Goal: Task Accomplishment & Management: Manage account settings

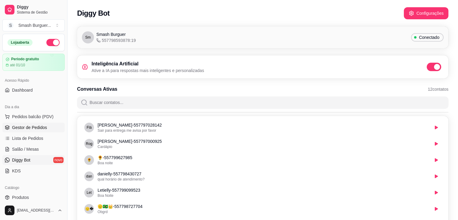
click at [28, 125] on span "Gestor de Pedidos" at bounding box center [29, 127] width 35 height 6
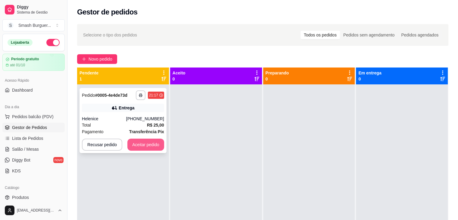
click at [145, 146] on button "Aceitar pedido" at bounding box center [145, 145] width 37 height 12
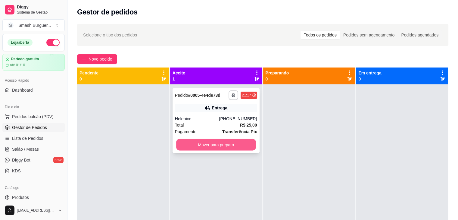
click at [192, 146] on button "Mover para preparo" at bounding box center [216, 145] width 80 height 12
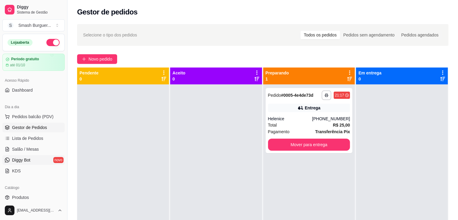
click at [22, 160] on span "Diggy Bot" at bounding box center [21, 160] width 18 height 6
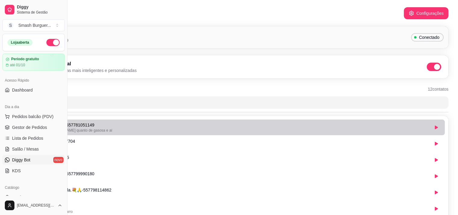
scroll to position [0, 63]
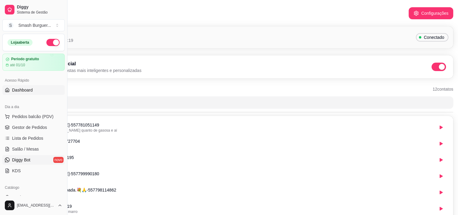
click at [38, 87] on link "Dashboard" at bounding box center [33, 90] width 62 height 10
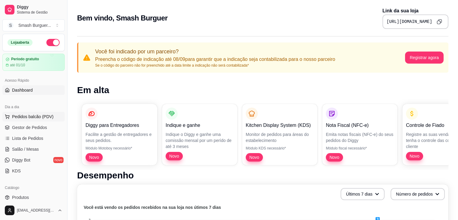
click at [29, 116] on span "Pedidos balcão (PDV)" at bounding box center [33, 117] width 42 height 6
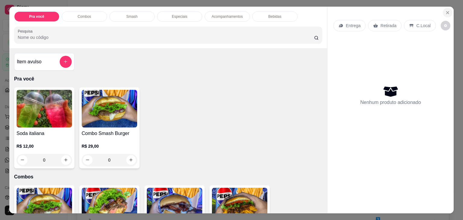
click at [445, 10] on icon "Close" at bounding box center [447, 12] width 5 height 5
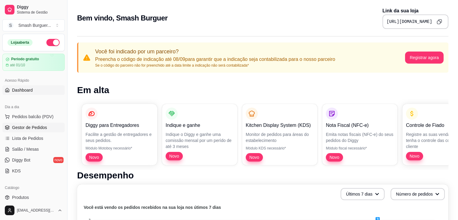
click at [43, 128] on span "Gestor de Pedidos" at bounding box center [29, 127] width 35 height 6
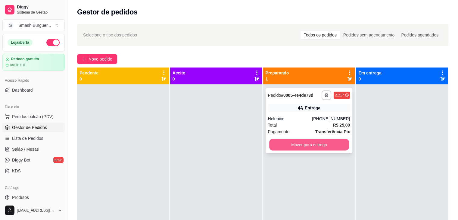
click at [311, 142] on button "Mover para entrega" at bounding box center [309, 145] width 80 height 12
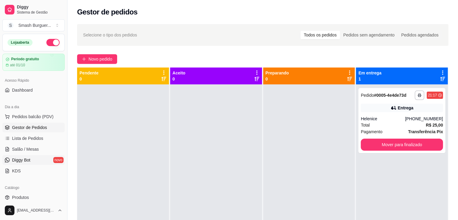
click at [38, 159] on link "Diggy Bot novo" at bounding box center [33, 160] width 62 height 10
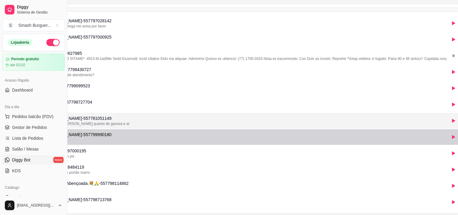
scroll to position [104, 51]
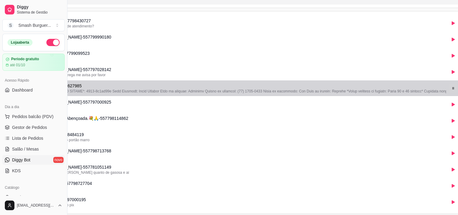
click at [454, 87] on icon "button" at bounding box center [453, 88] width 1 height 2
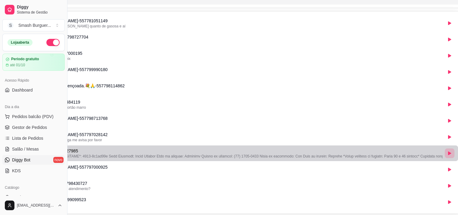
scroll to position [104, 67]
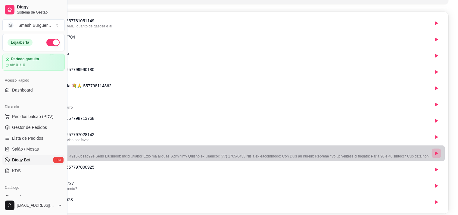
click at [436, 152] on icon "button" at bounding box center [436, 154] width 3 height 4
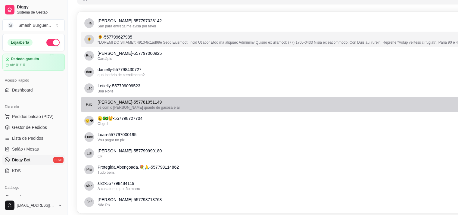
scroll to position [0, 0]
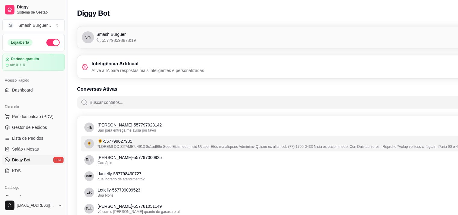
click at [20, 161] on span "Diggy Bot" at bounding box center [21, 160] width 18 height 6
click at [106, 73] on p "Ative a IA para respostas mais inteligentes e personalizadas" at bounding box center [148, 70] width 113 height 6
click at [37, 150] on span "Salão / Mesas" at bounding box center [25, 149] width 27 height 6
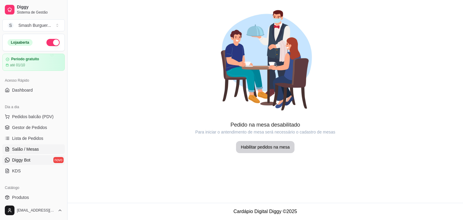
click at [30, 159] on span "Diggy Bot" at bounding box center [21, 160] width 18 height 6
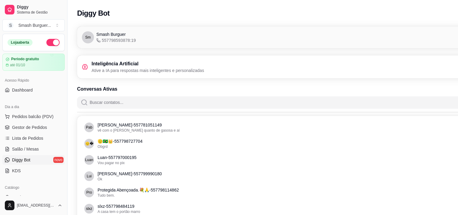
click at [112, 32] on span "Smash Burguer" at bounding box center [110, 34] width 29 height 6
click at [109, 35] on span "Smash Burguer" at bounding box center [110, 34] width 29 height 6
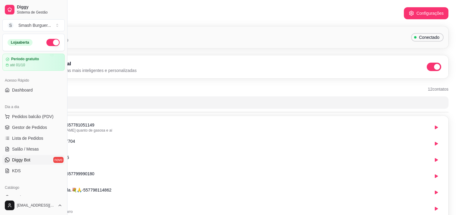
click at [430, 67] on span at bounding box center [434, 67] width 14 height 8
click at [430, 68] on input "checkbox" at bounding box center [429, 70] width 4 height 4
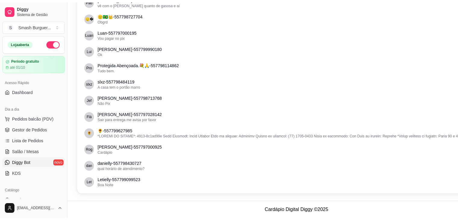
scroll to position [0, 0]
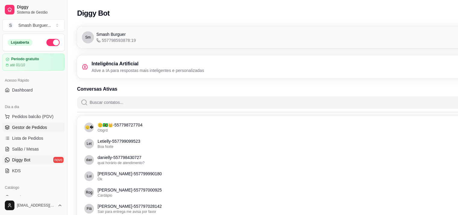
click at [41, 124] on span "Gestor de Pedidos" at bounding box center [29, 127] width 35 height 6
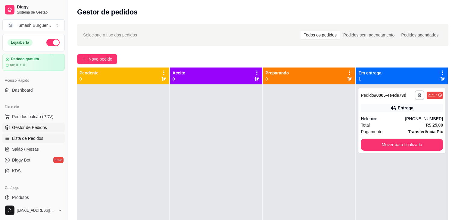
click at [31, 140] on span "Lista de Pedidos" at bounding box center [27, 138] width 31 height 6
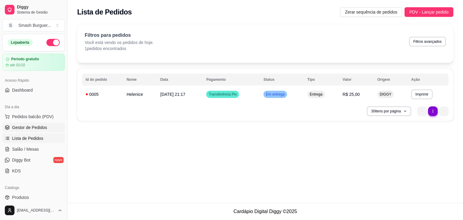
click at [30, 131] on link "Gestor de Pedidos" at bounding box center [33, 128] width 62 height 10
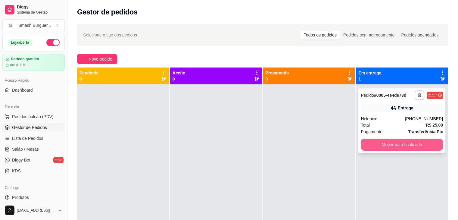
click at [405, 147] on button "Mover para finalizado" at bounding box center [402, 145] width 82 height 12
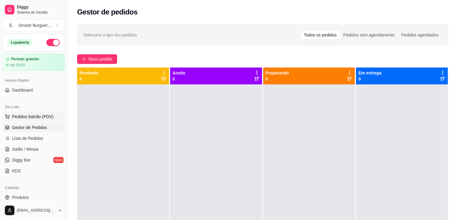
click at [18, 114] on span "Pedidos balcão (PDV)" at bounding box center [33, 117] width 42 height 6
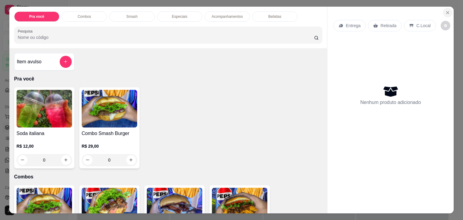
click at [447, 10] on icon "Close" at bounding box center [447, 12] width 5 height 5
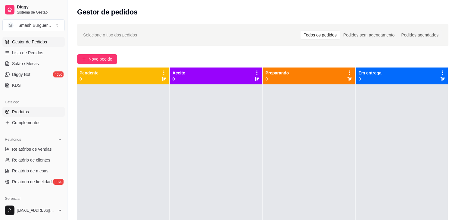
scroll to position [213, 0]
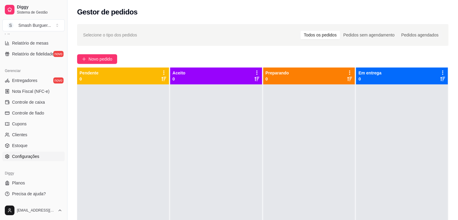
click at [31, 156] on span "Configurações" at bounding box center [25, 156] width 27 height 6
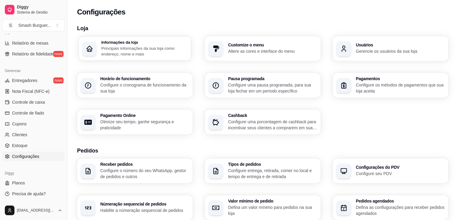
click at [161, 38] on div "Informações da loja Principais informações da sua loja como endereço, nome e ma…" at bounding box center [135, 48] width 112 height 24
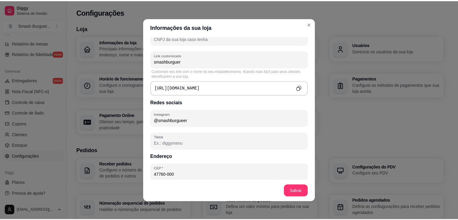
scroll to position [221, 0]
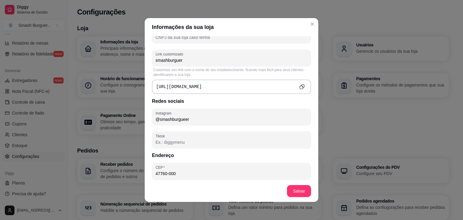
click at [298, 86] on button "Copy to clipboard" at bounding box center [301, 86] width 9 height 9
